Goal: Task Accomplishment & Management: Use online tool/utility

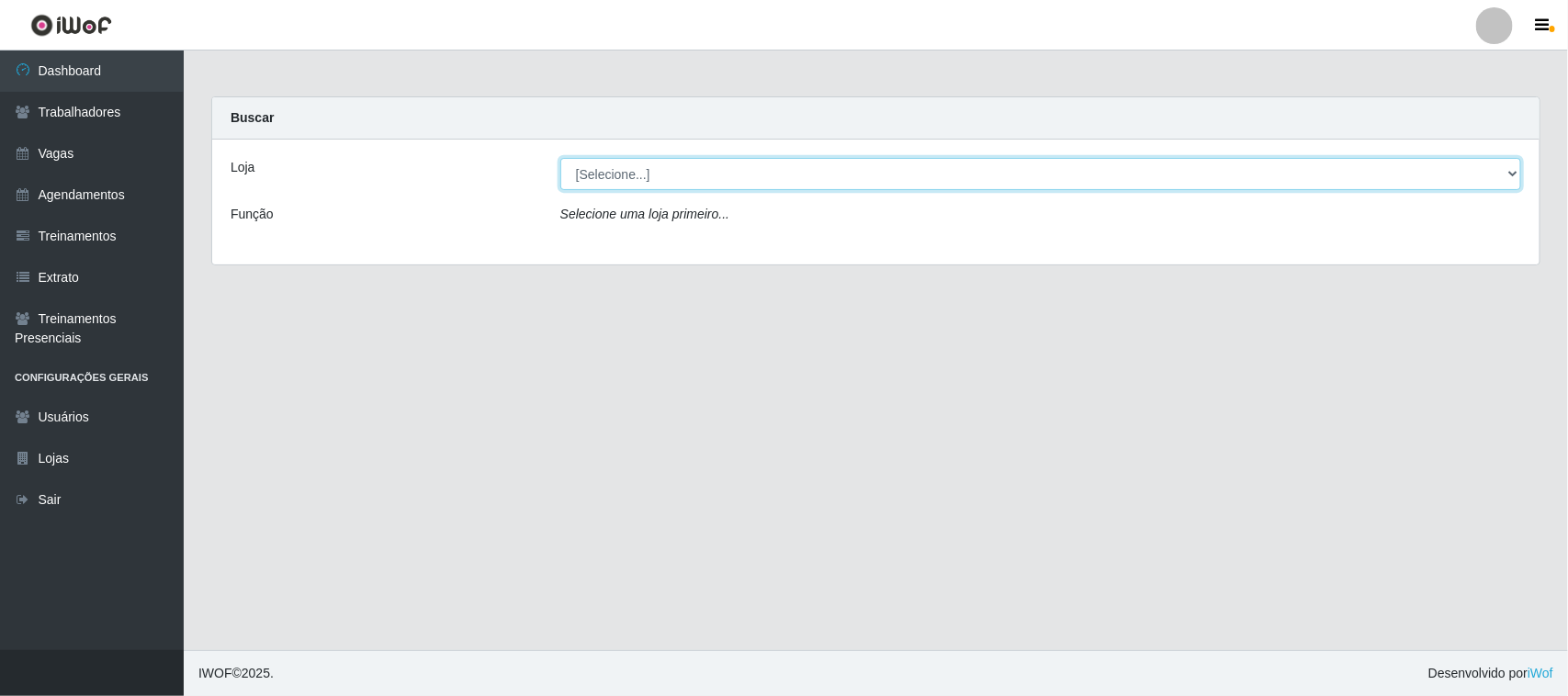
click at [631, 174] on select "[Selecione...] Nordestão - [GEOGRAPHIC_DATA]" at bounding box center [1040, 173] width 961 height 32
select select "382"
click at [560, 158] on select "[Selecione...] Nordestão - [GEOGRAPHIC_DATA]" at bounding box center [1040, 173] width 961 height 32
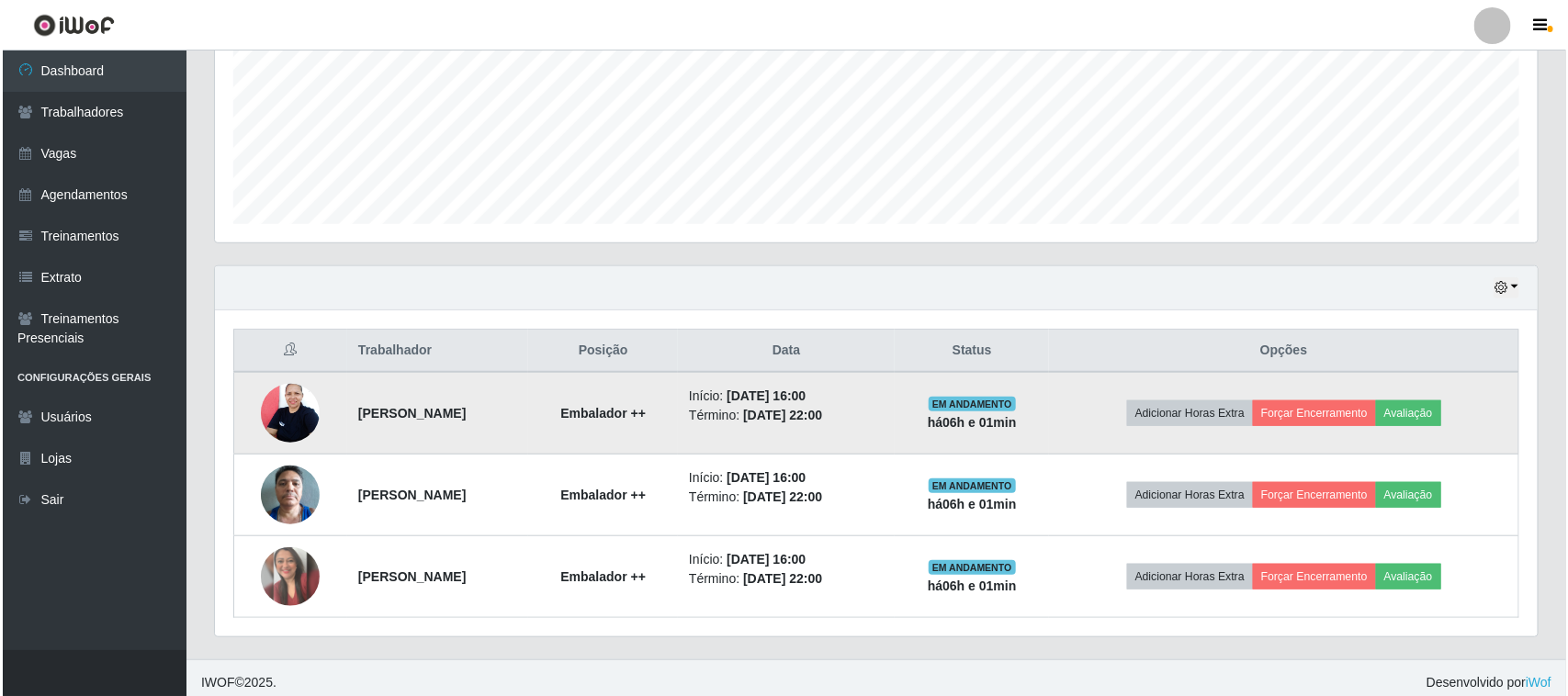
scroll to position [444, 0]
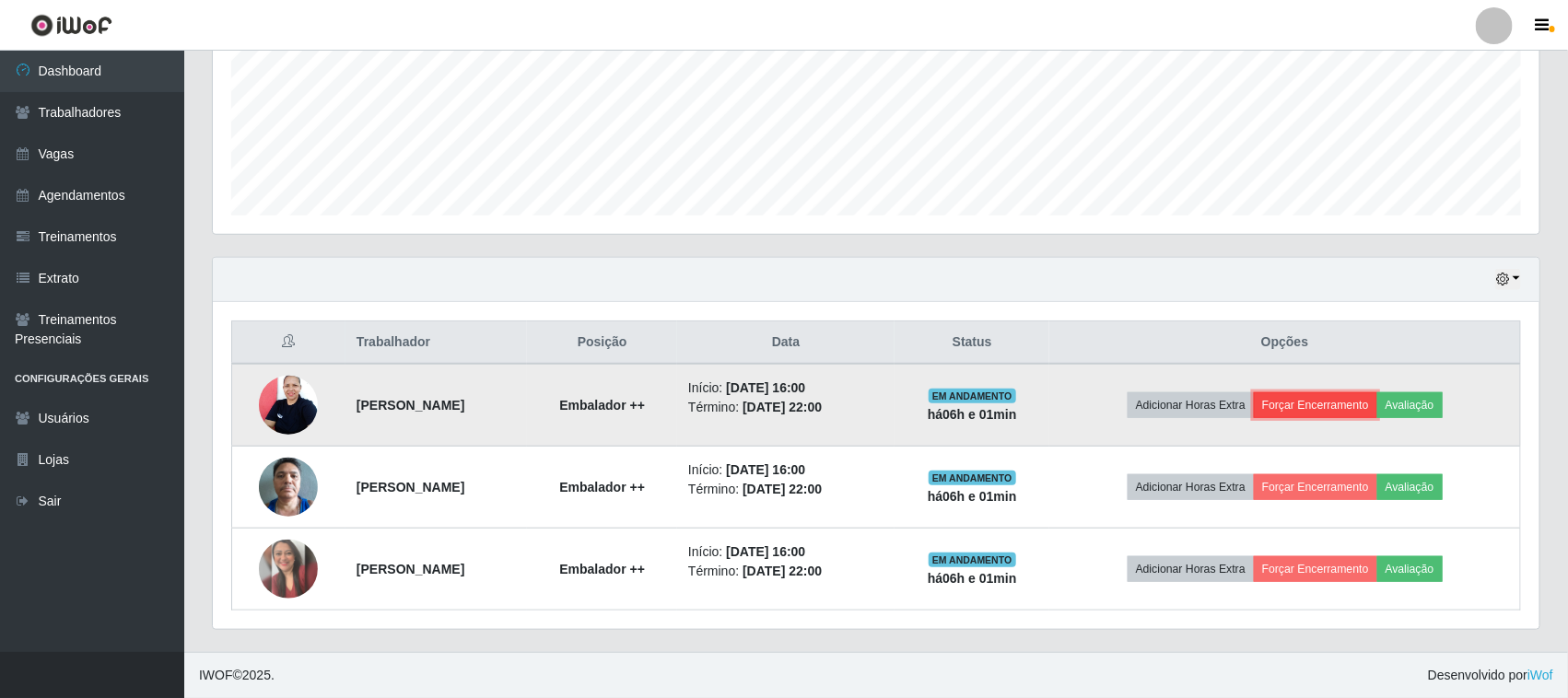
click at [1366, 407] on button "Forçar Encerramento" at bounding box center [1315, 405] width 123 height 26
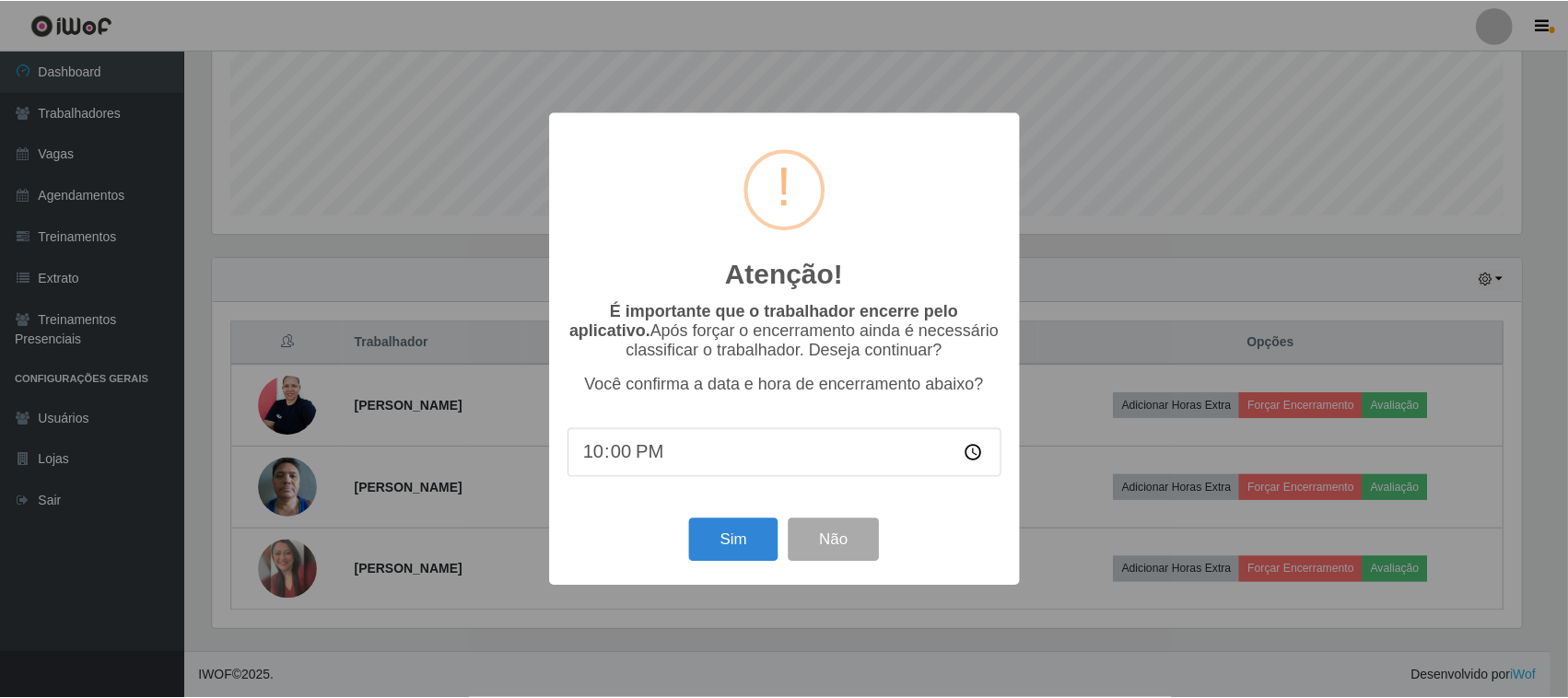
scroll to position [383, 1314]
click at [747, 549] on button "Sim" at bounding box center [736, 540] width 90 height 43
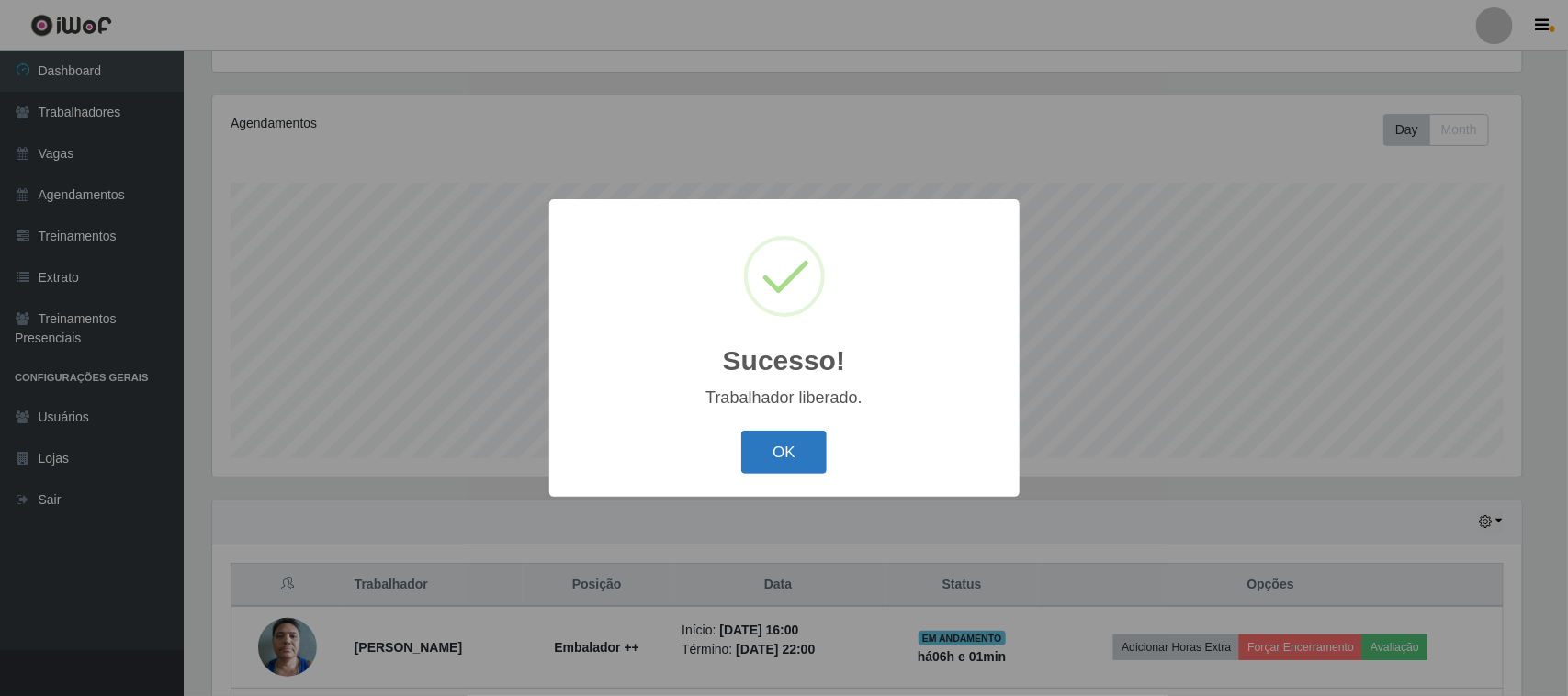
click at [795, 441] on button "OK" at bounding box center [784, 453] width 86 height 43
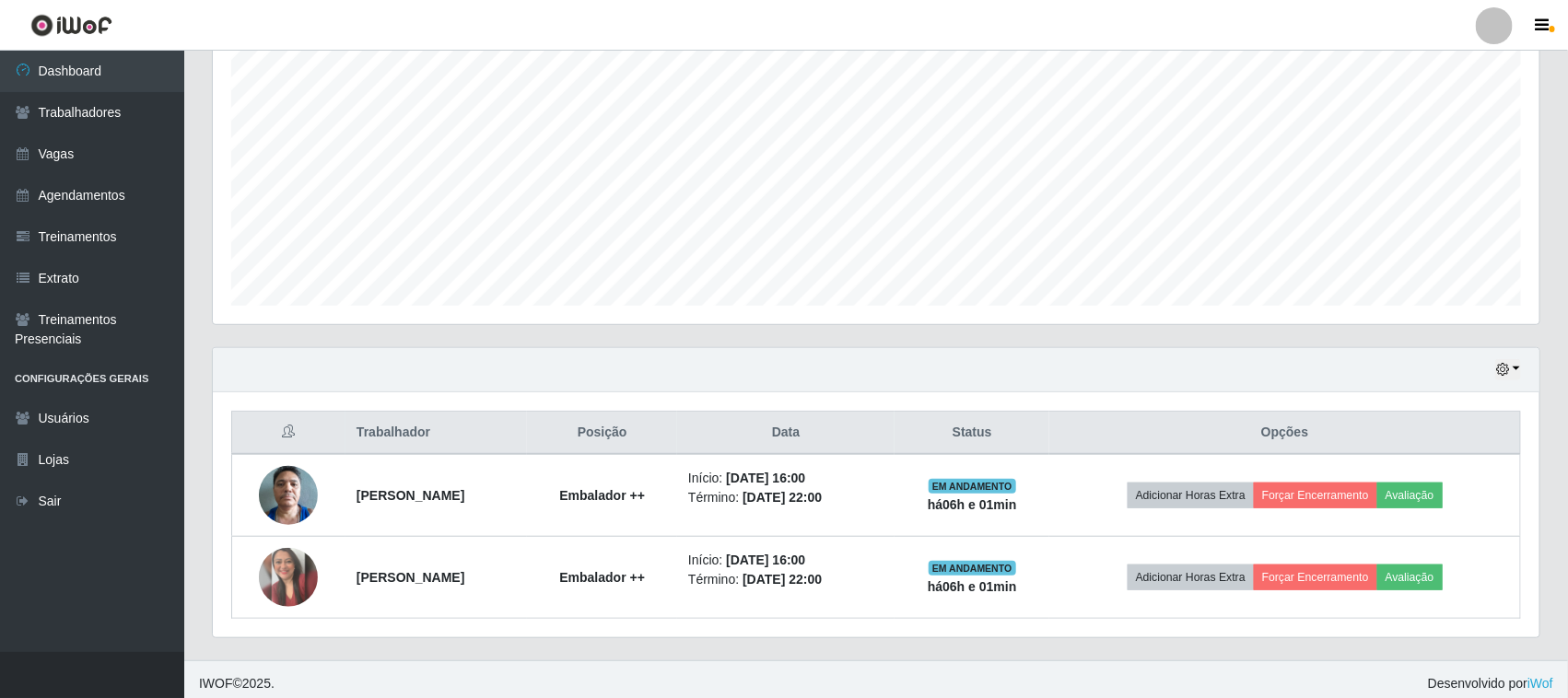
scroll to position [362, 0]
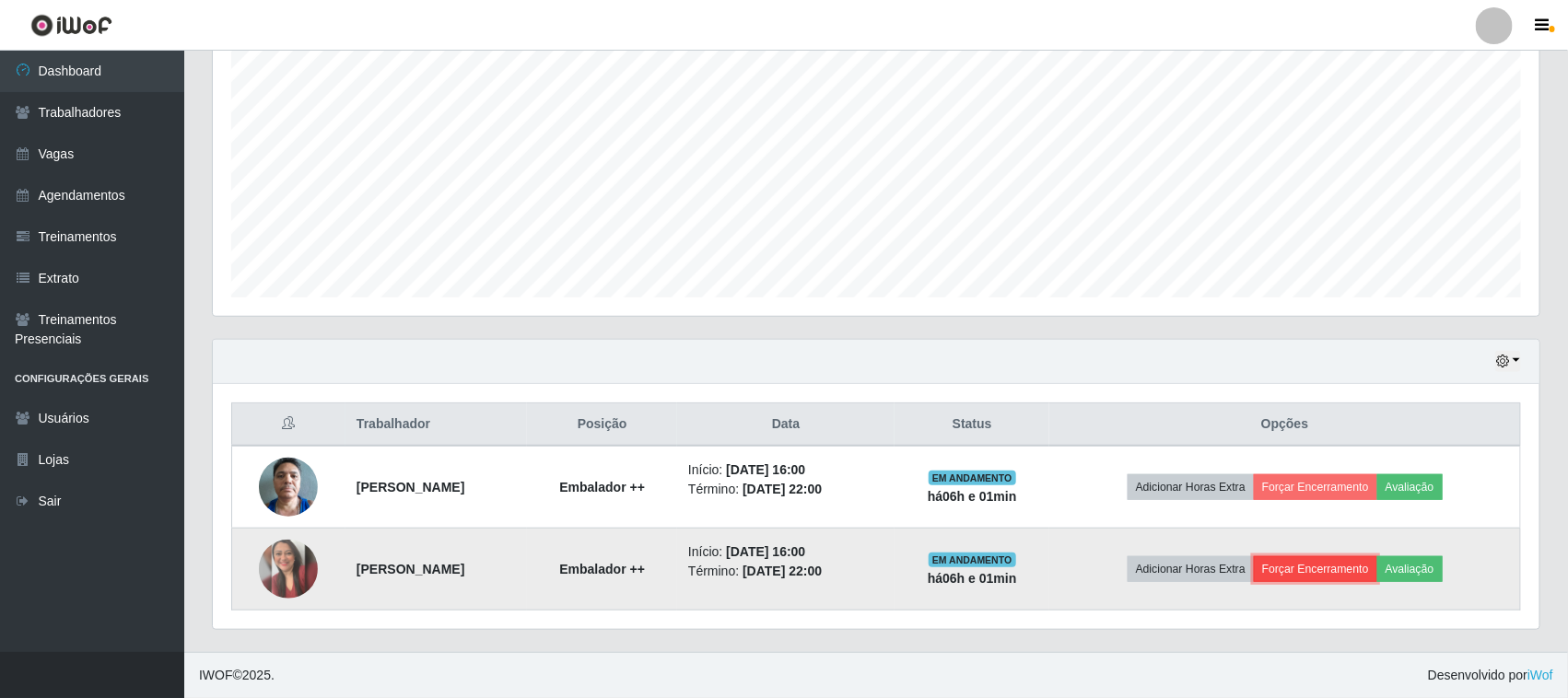
click at [1304, 564] on button "Forçar Encerramento" at bounding box center [1315, 570] width 123 height 26
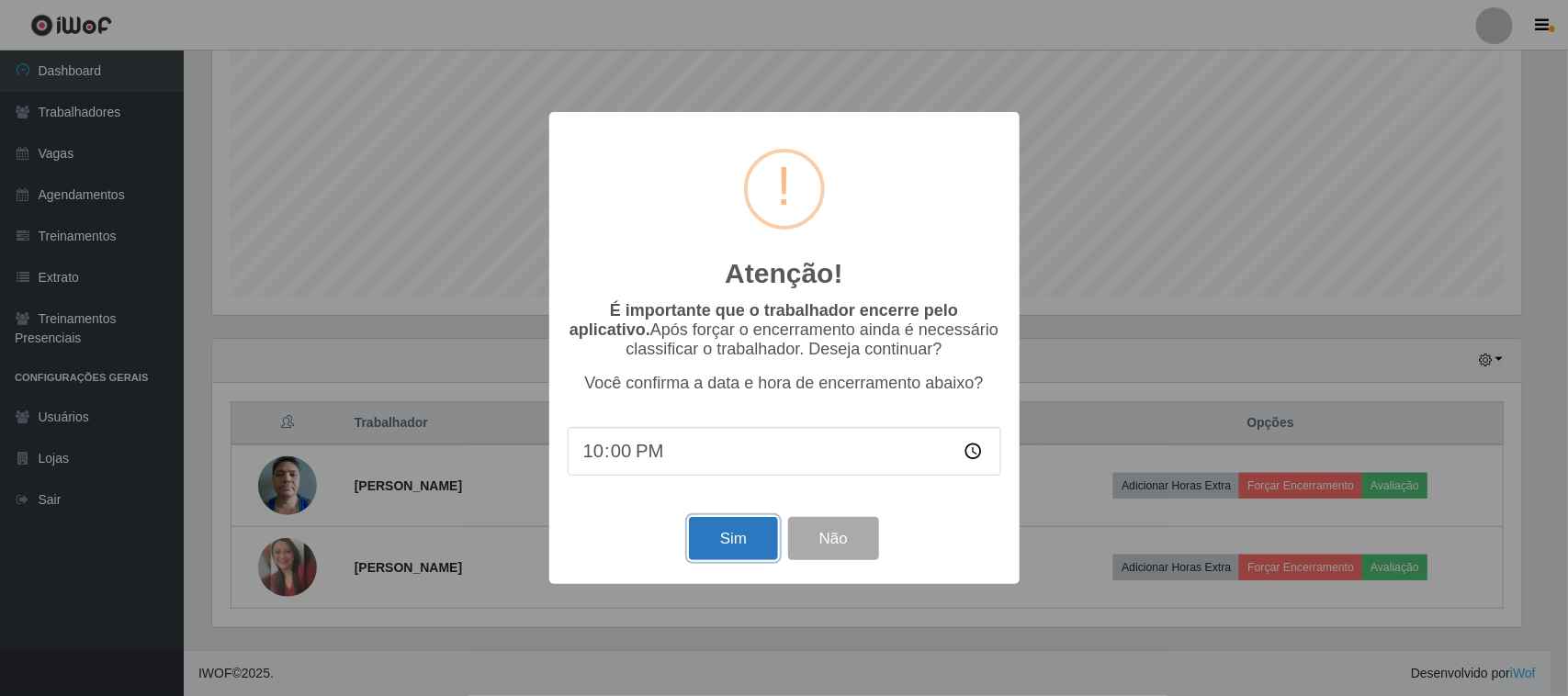
click at [754, 540] on button "Sim" at bounding box center [733, 538] width 90 height 43
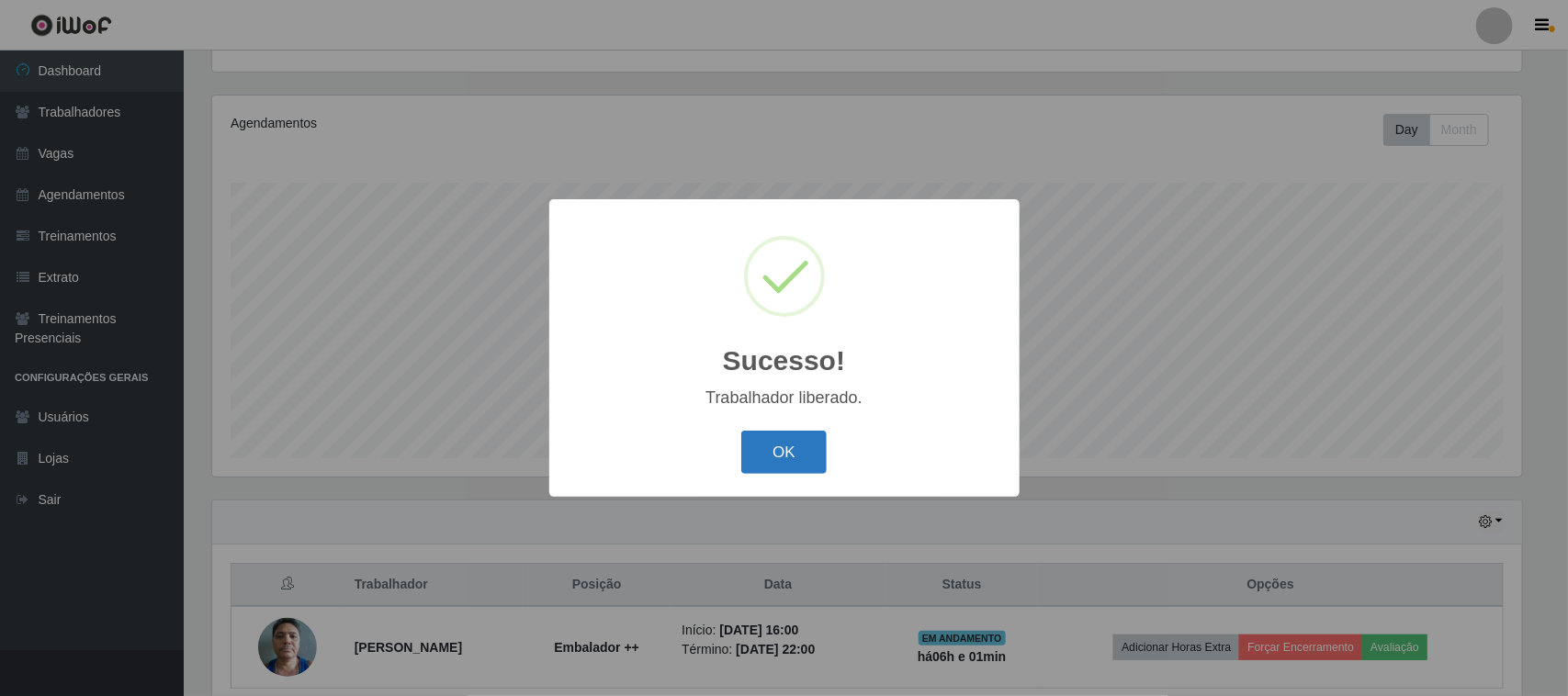
click at [790, 447] on button "OK" at bounding box center [784, 453] width 86 height 43
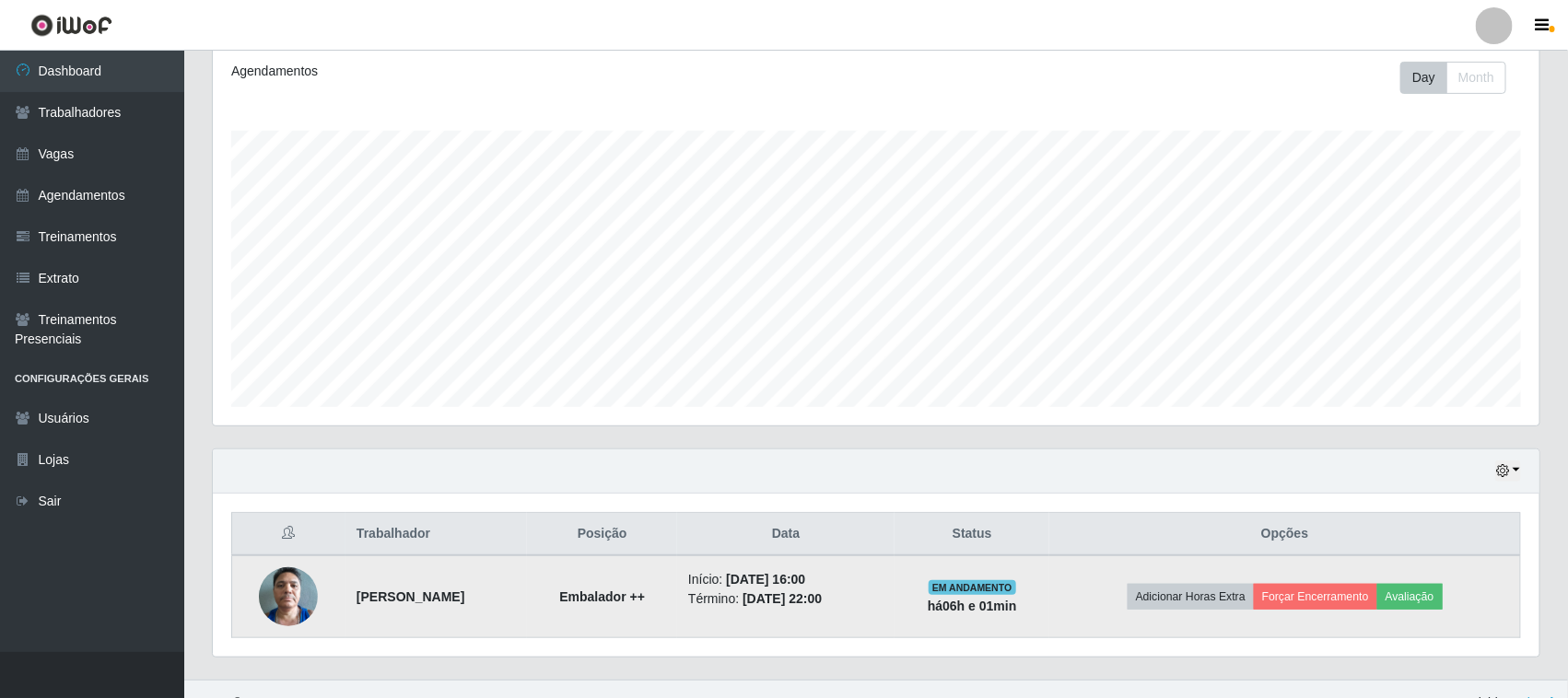
scroll to position [281, 0]
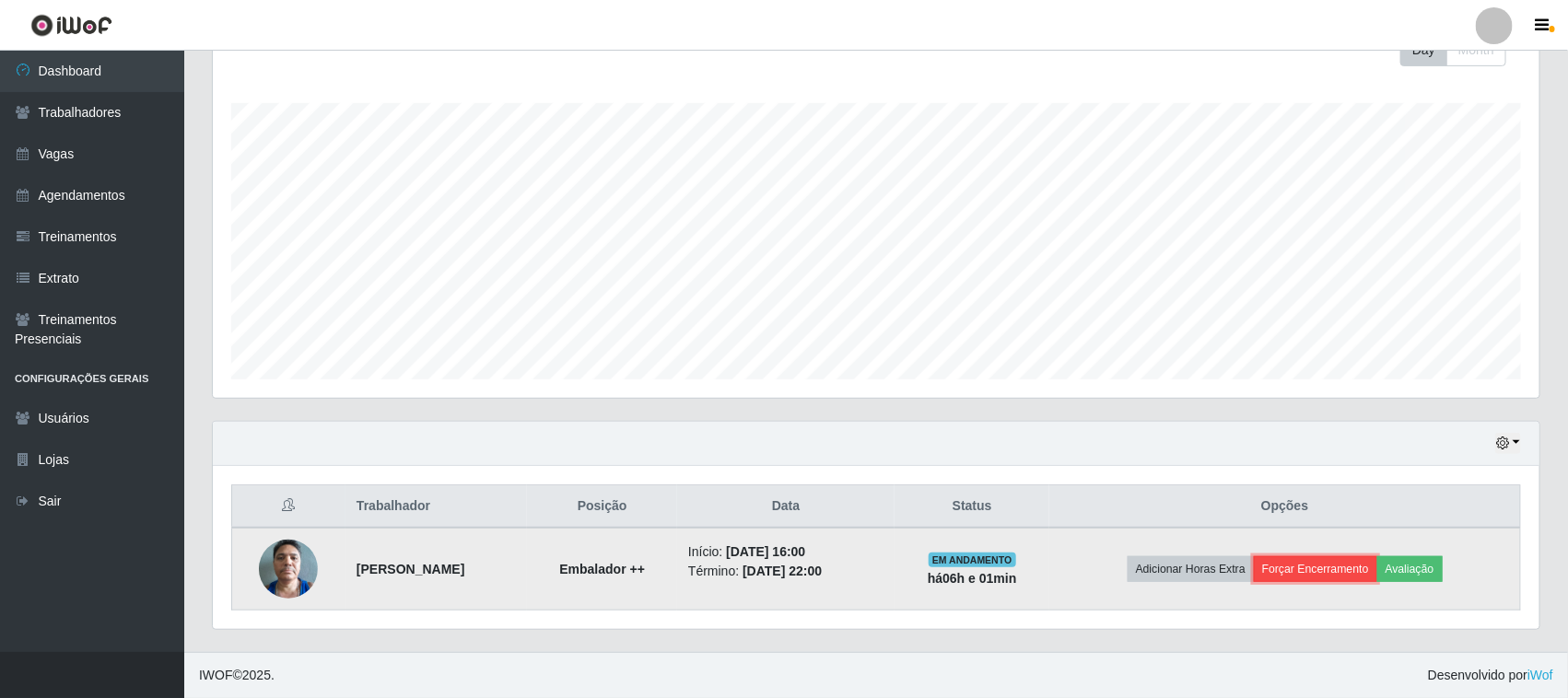
click at [1350, 568] on button "Forçar Encerramento" at bounding box center [1315, 570] width 123 height 26
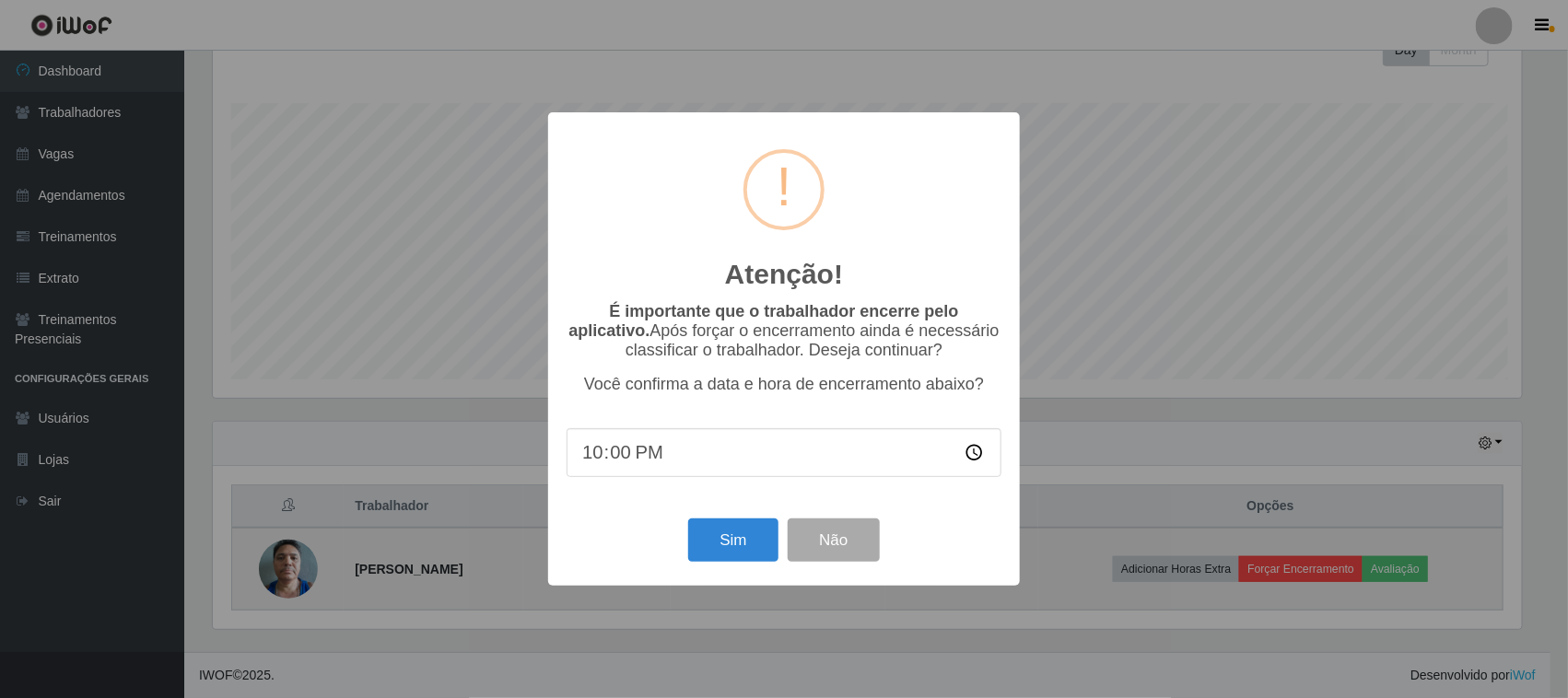
scroll to position [383, 1314]
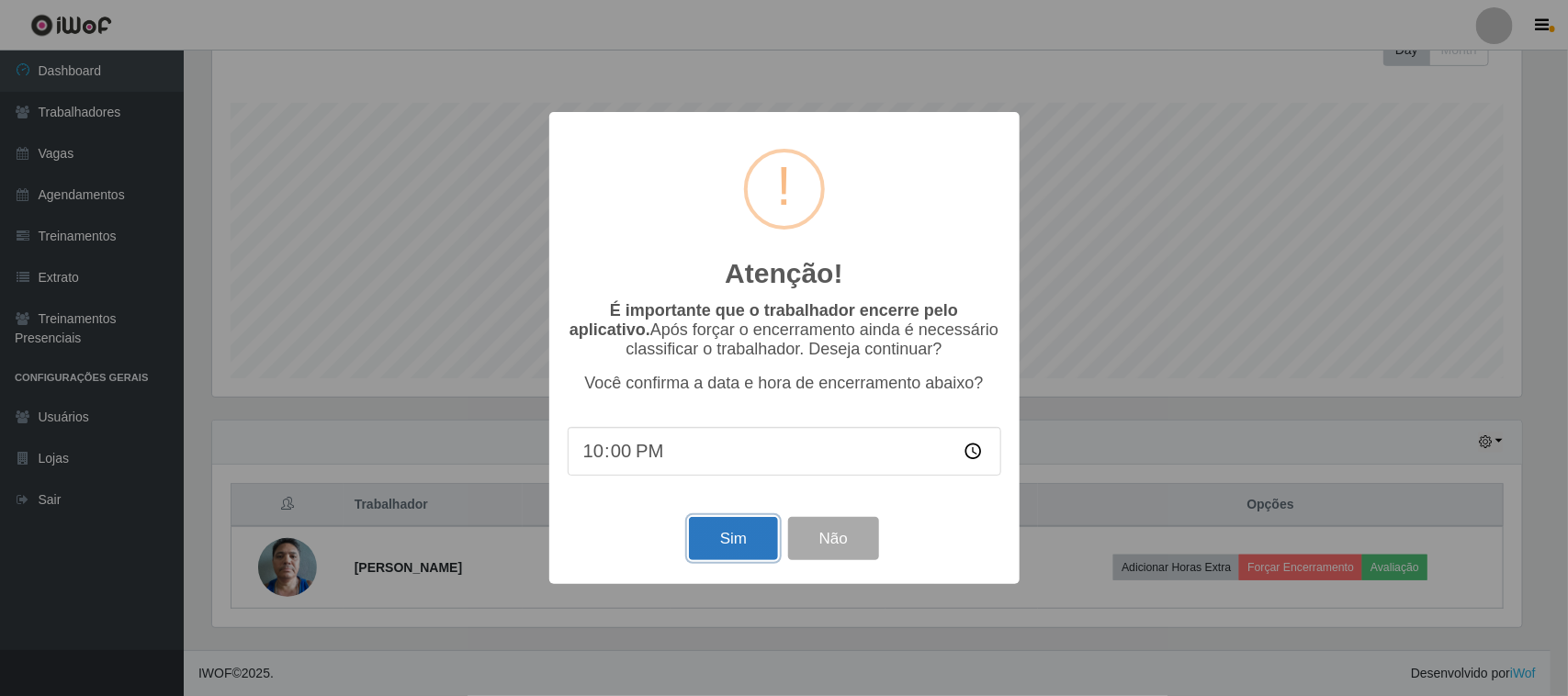
click at [758, 551] on button "Sim" at bounding box center [733, 538] width 90 height 43
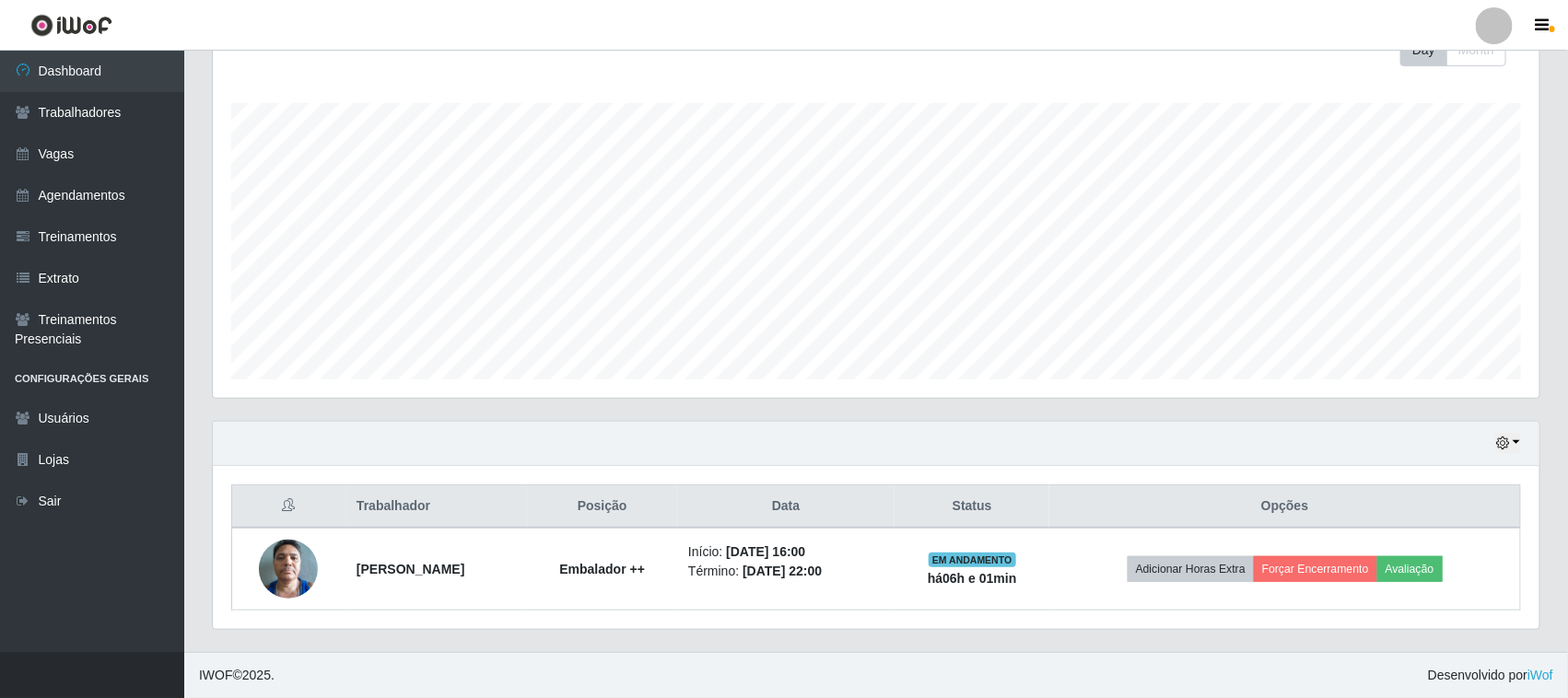
scroll to position [0, 0]
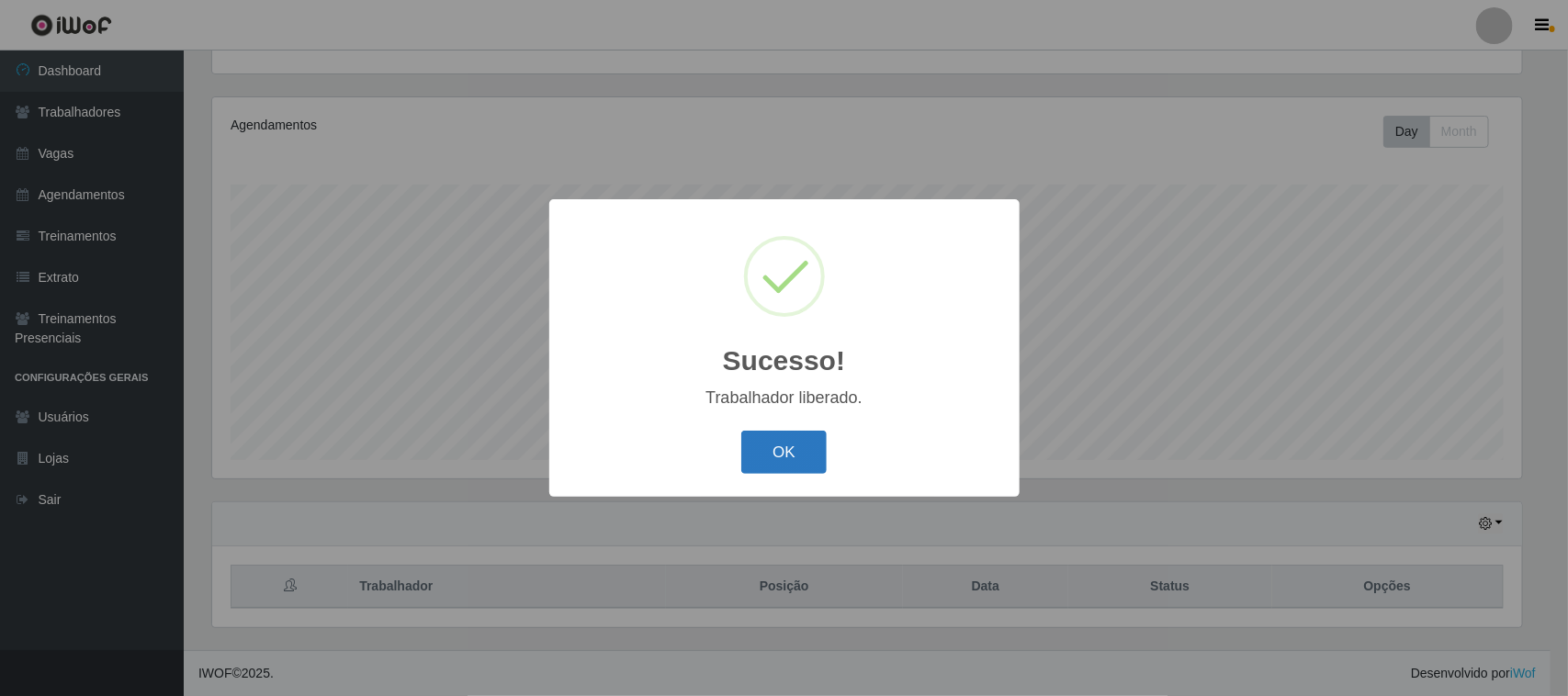
click at [802, 460] on button "OK" at bounding box center [784, 453] width 86 height 43
